Goal: Information Seeking & Learning: Learn about a topic

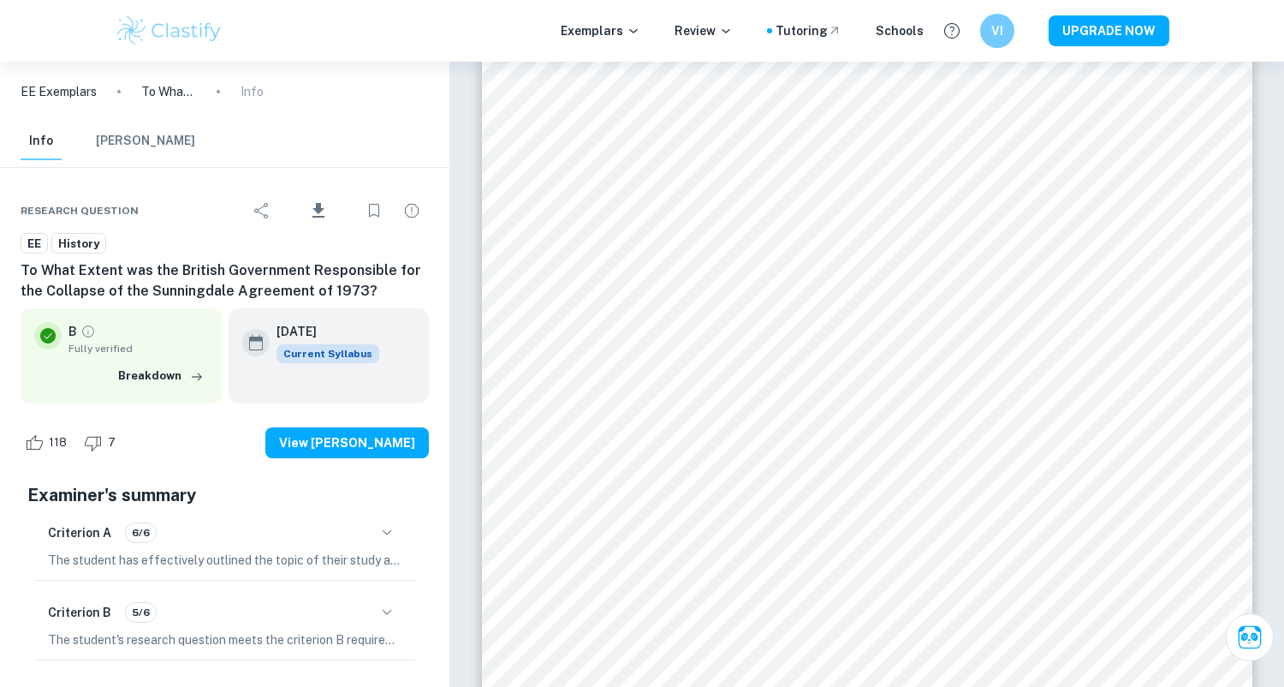
scroll to position [73, 0]
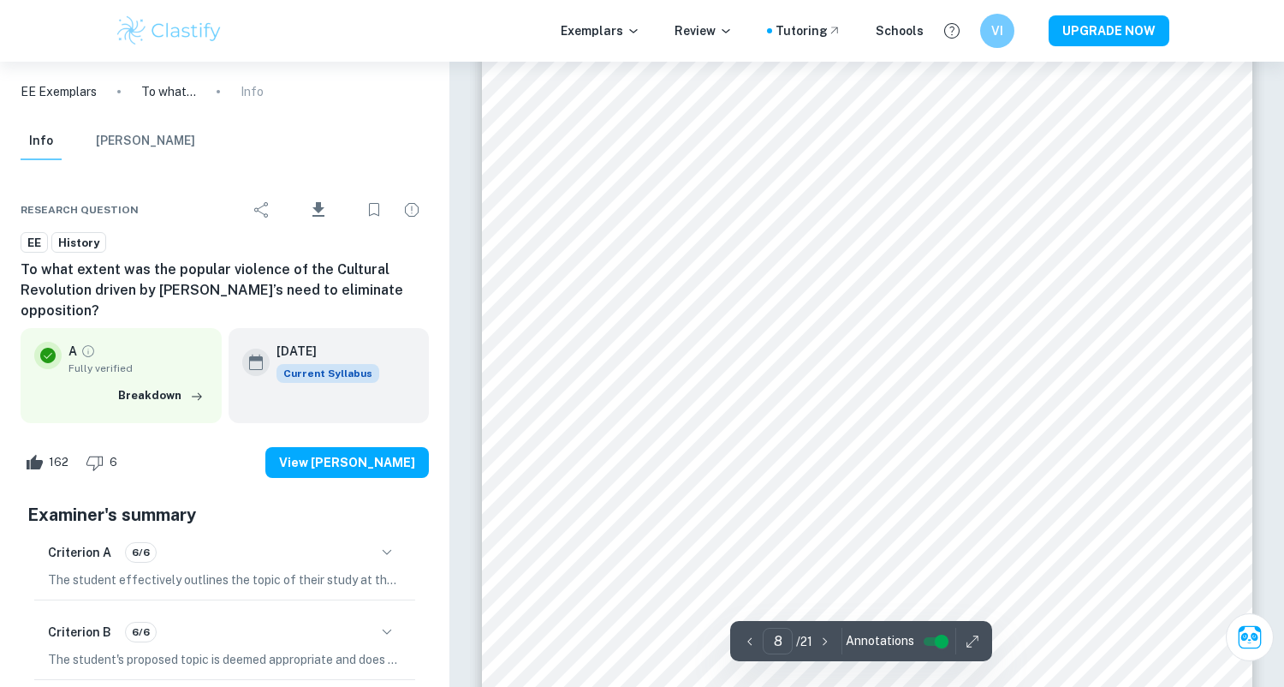
scroll to position [7359, 0]
type input "4"
